Goal: Contribute content: Add original content to the website for others to see

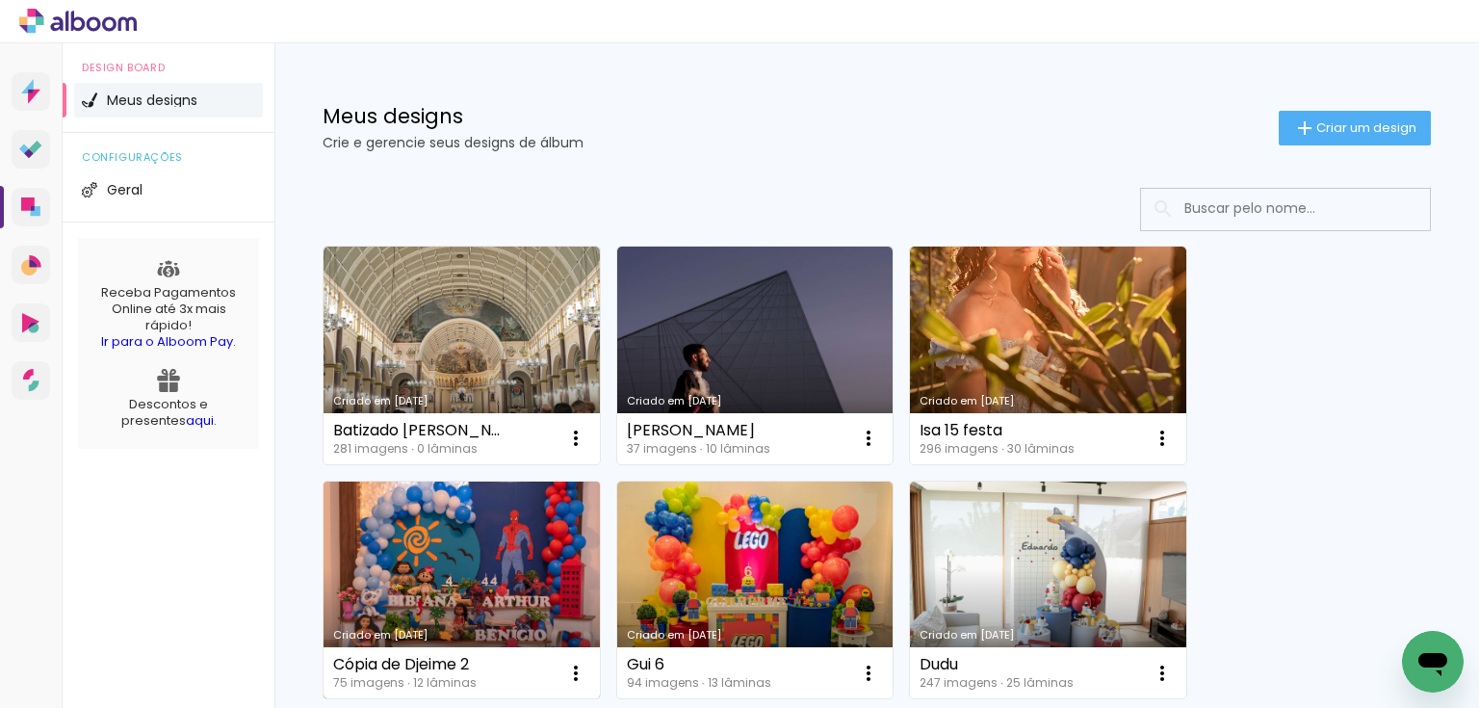
click at [501, 509] on link "Criado em [DATE]" at bounding box center [462, 591] width 276 height 218
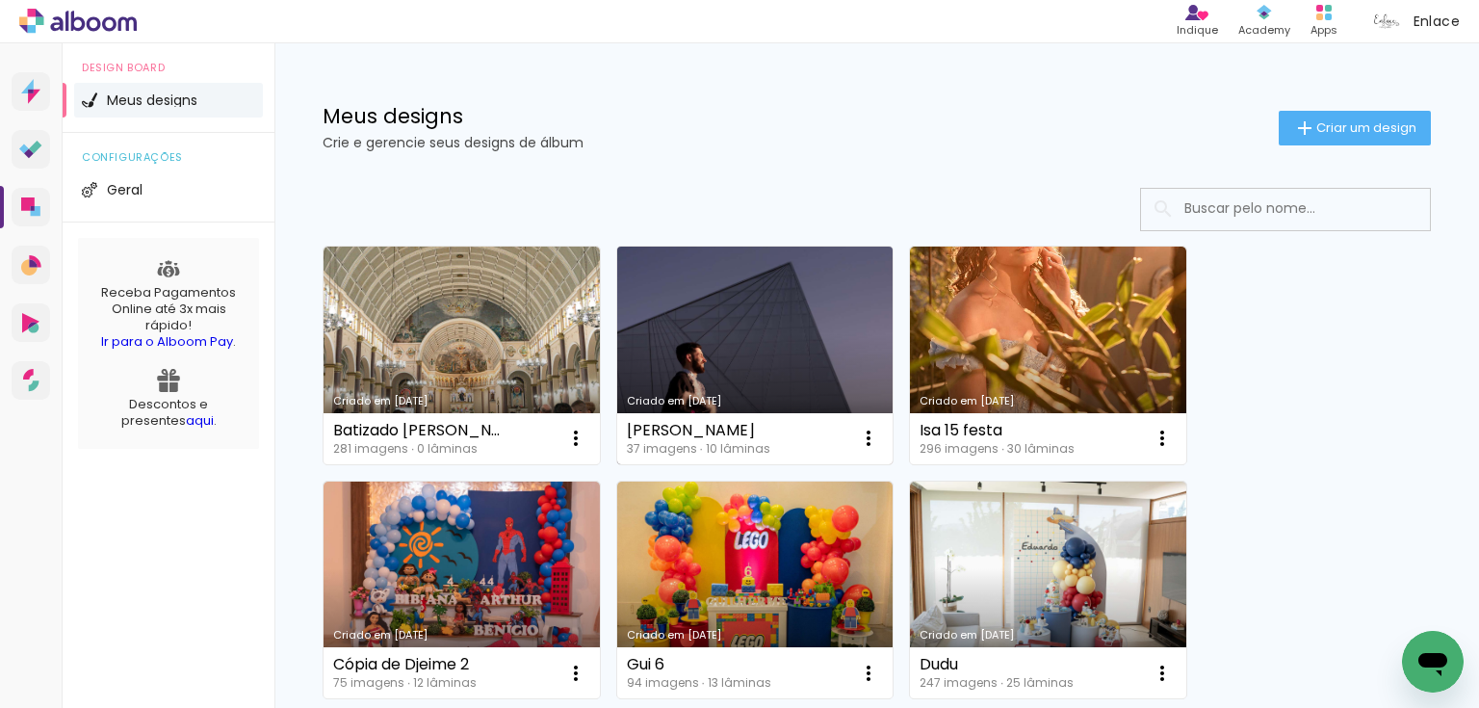
click at [662, 300] on link "Criado em [DATE]" at bounding box center [755, 356] width 276 height 218
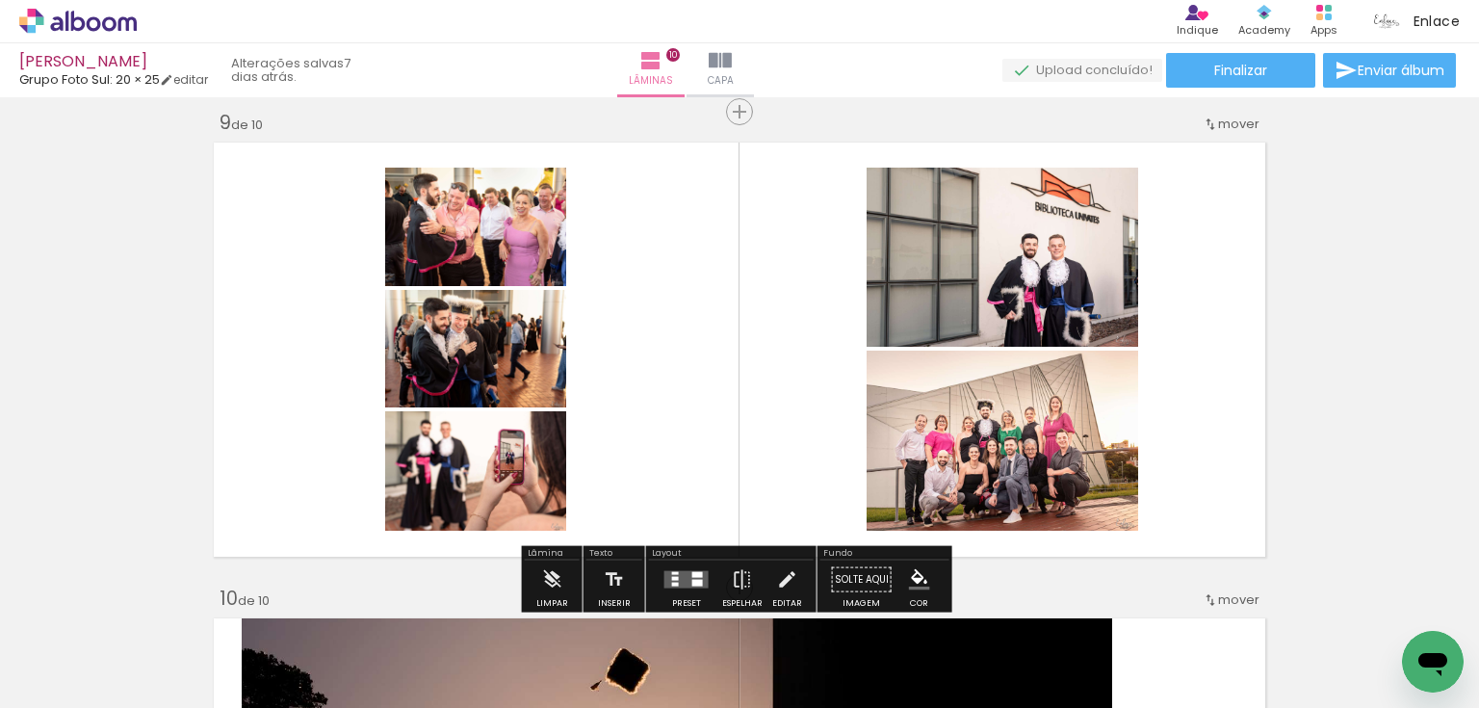
scroll to position [3800, 0]
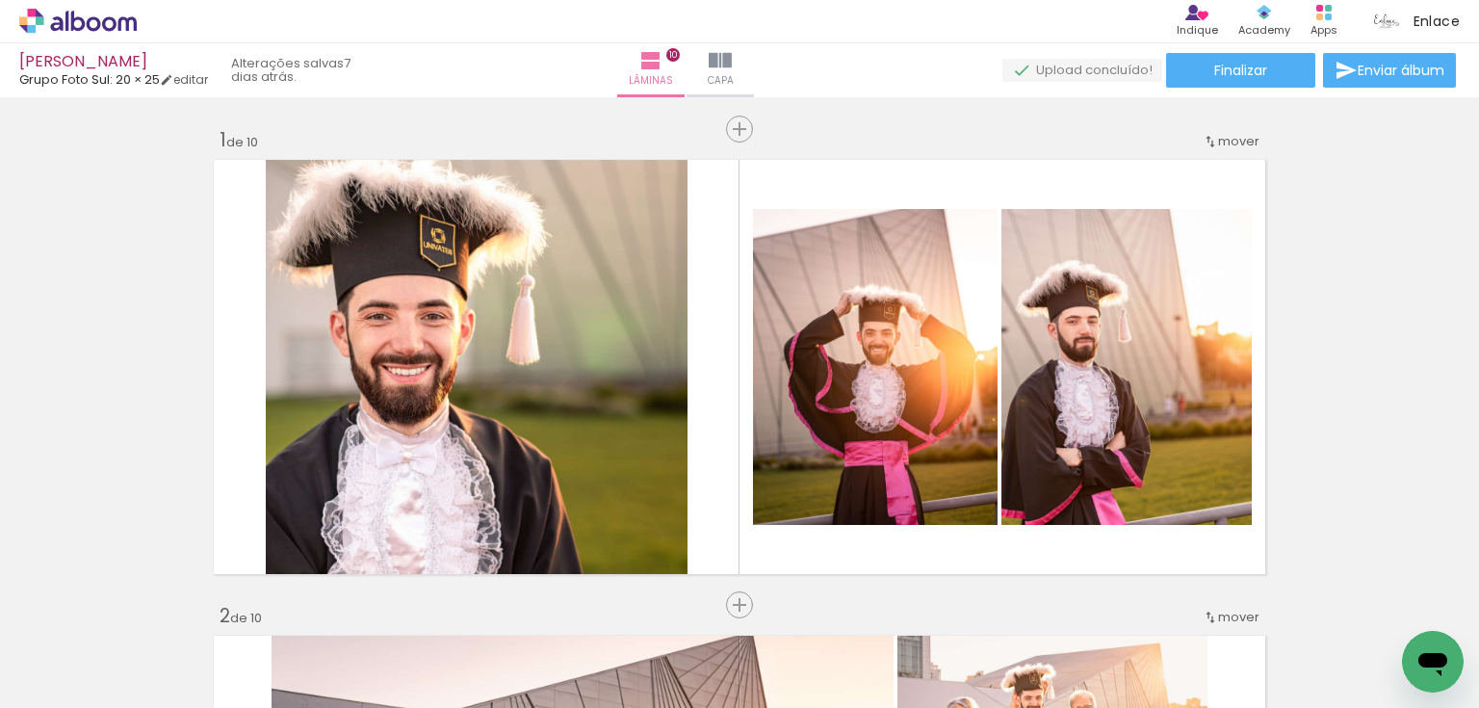
scroll to position [3800, 0]
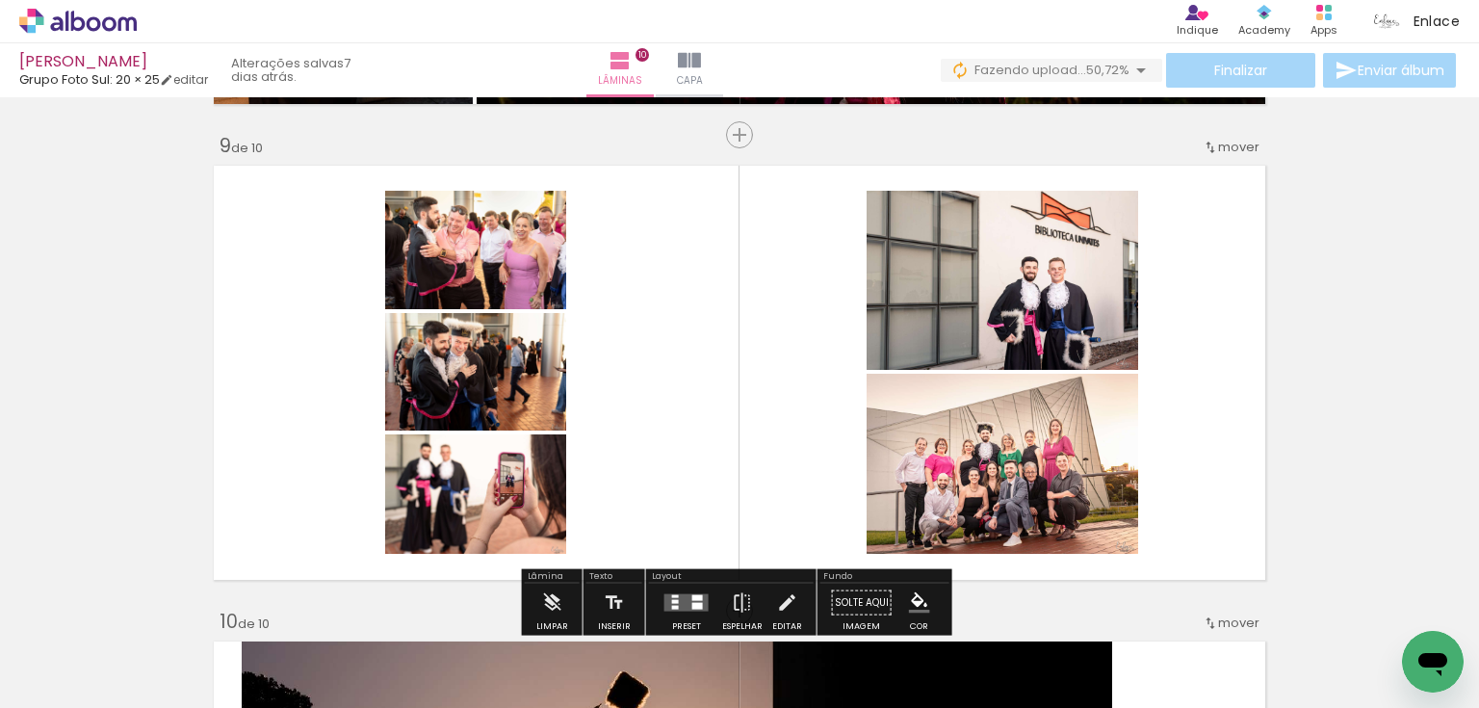
click at [91, 647] on input "Todas as fotos" at bounding box center [53, 649] width 73 height 16
click at [91, 638] on paper-item "Não utilizadas" at bounding box center [62, 643] width 99 height 16
type input "Não utilizadas"
